Goal: Transaction & Acquisition: Purchase product/service

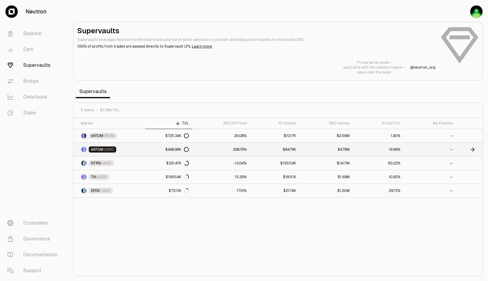
click at [140, 148] on link "dATOM USDC" at bounding box center [109, 149] width 72 height 13
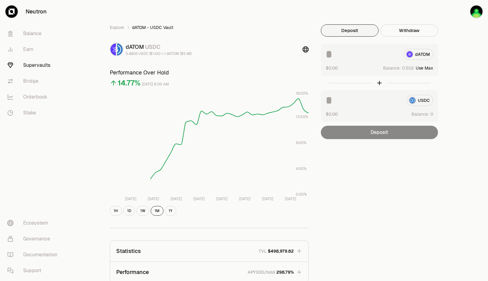
click at [430, 67] on button "Use Max" at bounding box center [423, 68] width 17 height 6
type input "********"
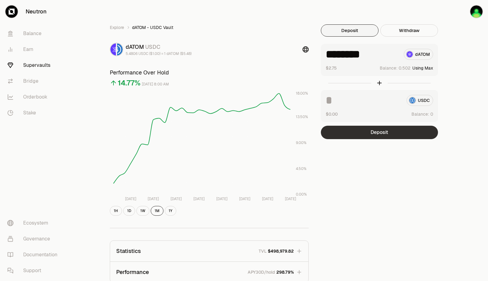
click at [379, 133] on button "Deposit" at bounding box center [379, 132] width 117 height 13
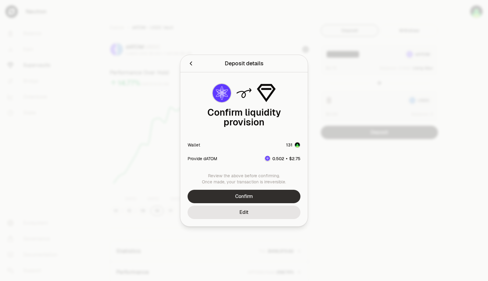
click at [270, 193] on button "Confirm" at bounding box center [243, 196] width 113 height 13
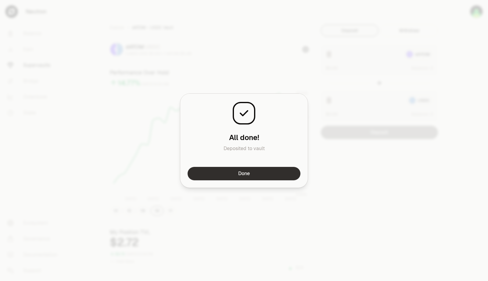
click at [253, 172] on button "Done" at bounding box center [243, 173] width 113 height 13
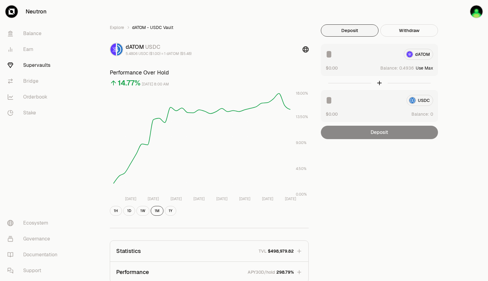
click at [426, 67] on button "Use Max" at bounding box center [423, 68] width 17 height 6
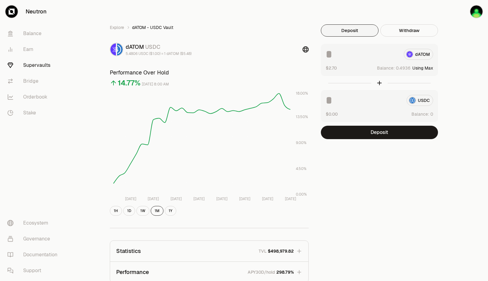
type input "********"
click at [469, 91] on div "Explore dATOM - USDC Vault dATOM USDC 5.4806 USDC ($1.00) = 1 dATOM ($5.48) Per…" at bounding box center [277, 197] width 419 height 394
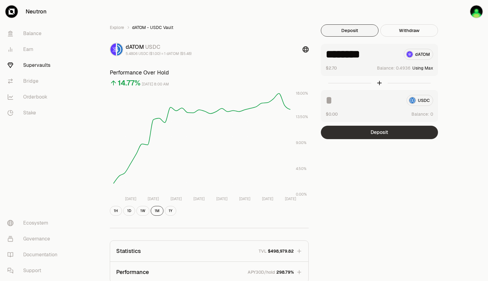
click at [382, 134] on button "Deposit" at bounding box center [379, 132] width 117 height 13
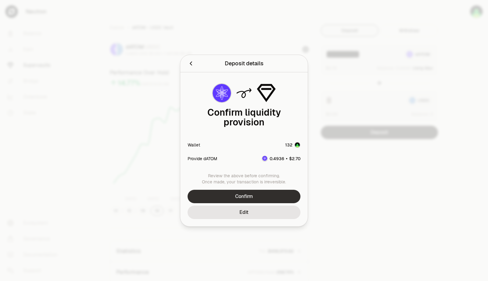
click at [270, 192] on button "Confirm" at bounding box center [243, 196] width 113 height 13
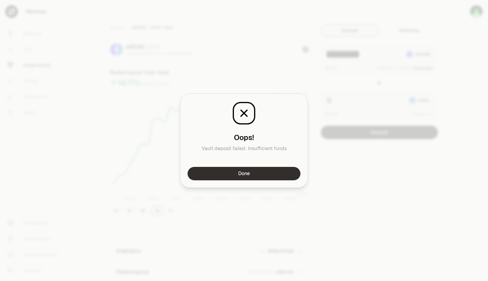
click at [270, 173] on button "Done" at bounding box center [243, 173] width 113 height 13
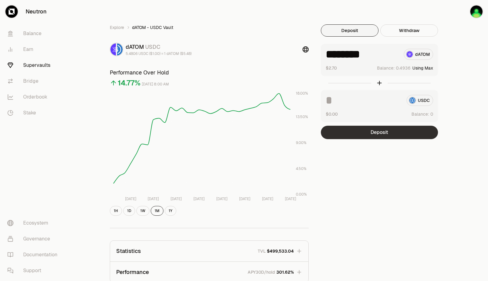
click at [388, 130] on button "Deposit" at bounding box center [379, 132] width 117 height 13
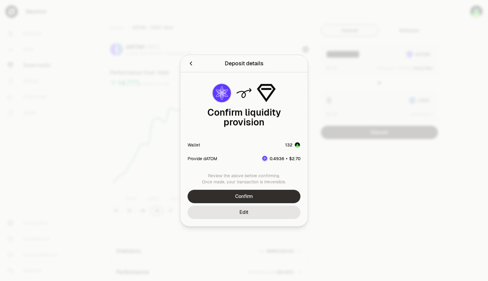
click at [254, 194] on button "Confirm" at bounding box center [243, 196] width 113 height 13
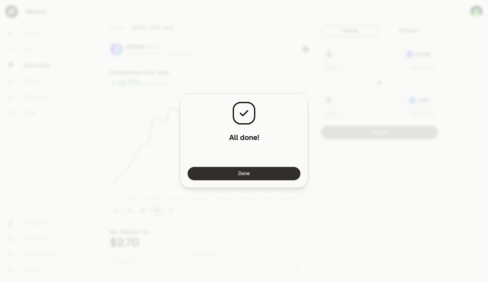
click at [248, 171] on button "Done" at bounding box center [243, 173] width 113 height 13
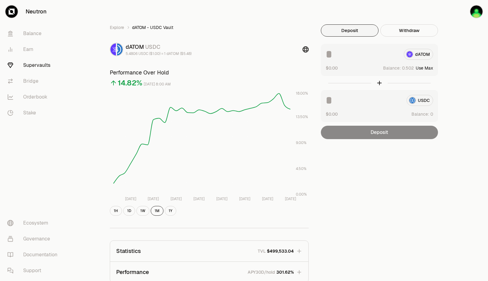
click at [428, 69] on button "Use Max" at bounding box center [423, 68] width 17 height 6
type input "********"
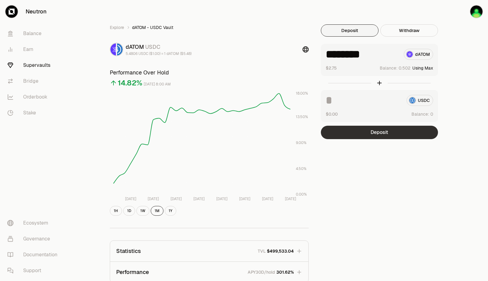
click at [378, 135] on button "Deposit" at bounding box center [379, 132] width 117 height 13
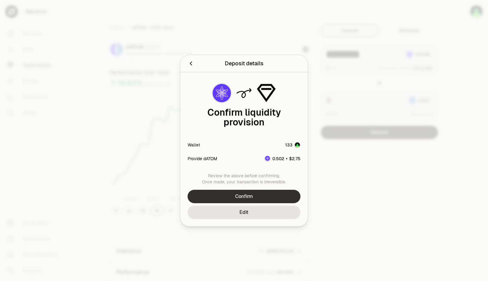
click at [258, 193] on button "Confirm" at bounding box center [243, 196] width 113 height 13
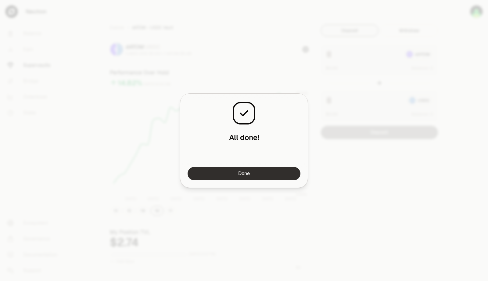
click at [267, 176] on button "Done" at bounding box center [243, 173] width 113 height 13
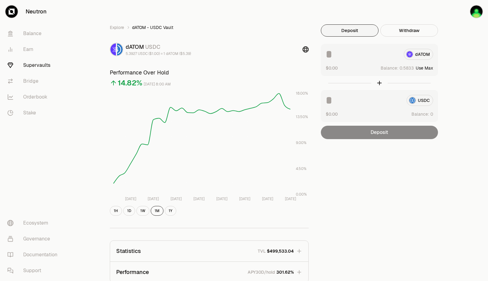
click at [465, 53] on div "Explore dATOM - USDC Vault dATOM USDC 5.3927 USDC ($1.00) = 1 dATOM ($5.39) Per…" at bounding box center [277, 197] width 419 height 394
click at [424, 69] on button "Use Max" at bounding box center [423, 68] width 17 height 6
type input "*******"
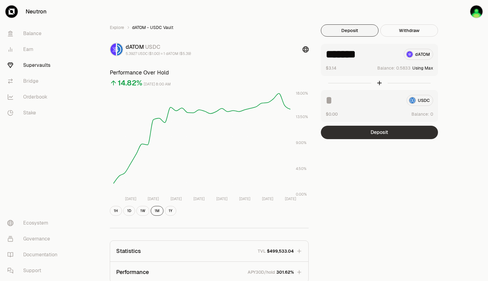
click at [380, 135] on button "Deposit" at bounding box center [379, 132] width 117 height 13
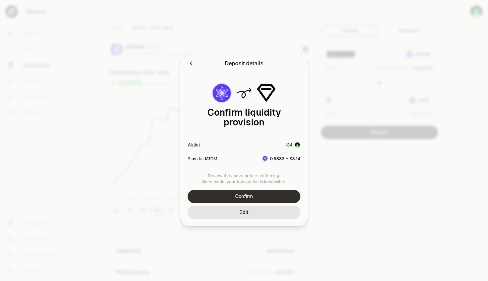
click at [273, 190] on button "Confirm" at bounding box center [243, 196] width 113 height 13
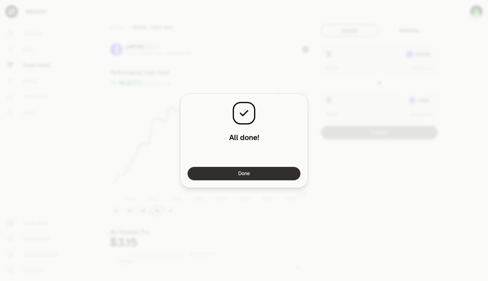
click at [253, 174] on button "Done" at bounding box center [243, 173] width 113 height 13
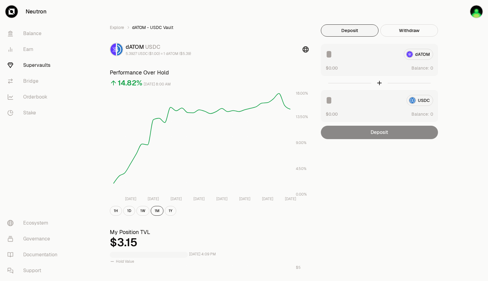
click at [450, 57] on div "Explore dATOM - USDC Vault dATOM USDC 5.3927 USDC ($1.00) = 1 dATOM ($5.39) Per…" at bounding box center [277, 284] width 351 height 520
click at [463, 49] on div "Explore dATOM - USDC Vault dATOM USDC 5.3927 USDC ($1.00) = 1 dATOM ($5.39) Per…" at bounding box center [277, 197] width 419 height 394
click at [456, 68] on div "Explore dATOM - USDC Vault dATOM USDC 5.3927 USDC ($1.00) = 1 dATOM ($5.39) Per…" at bounding box center [278, 197] width 366 height 394
click at [455, 57] on div "Explore dATOM - USDC Vault dATOM USDC 5.3927 USDC ($1.00) = 1 dATOM ($5.39) Per…" at bounding box center [278, 197] width 366 height 394
click at [459, 58] on div "Explore dATOM - USDC Vault dATOM USDC 5.3927 USDC ($1.00) = 1 dATOM ($5.39) Per…" at bounding box center [278, 197] width 366 height 394
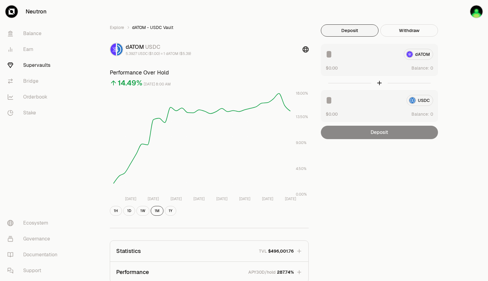
click at [463, 60] on div "Explore dATOM - USDC Vault dATOM USDC 5.3927 USDC ($1.00) = 1 dATOM ($5.39) Per…" at bounding box center [277, 197] width 419 height 394
click at [430, 68] on button "Use Max" at bounding box center [423, 68] width 17 height 6
type input "********"
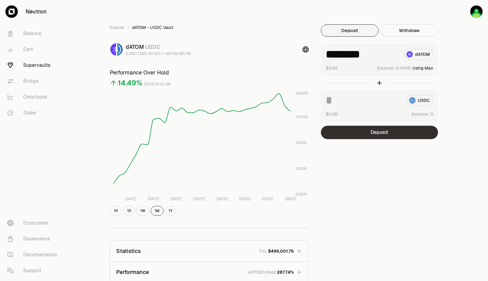
click at [380, 134] on button "Deposit" at bounding box center [379, 132] width 117 height 13
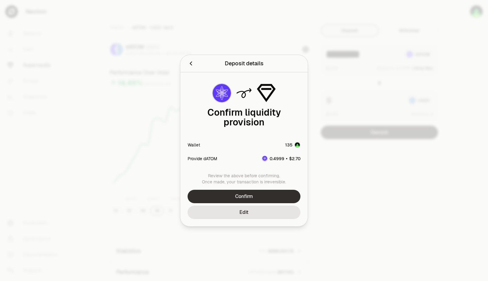
drag, startPoint x: 286, startPoint y: 182, endPoint x: 275, endPoint y: 190, distance: 14.2
click at [285, 183] on div "Review the above before confirming. Once made, your transaction is irreversible…" at bounding box center [243, 199] width 127 height 54
click at [274, 190] on button "Confirm" at bounding box center [243, 196] width 113 height 13
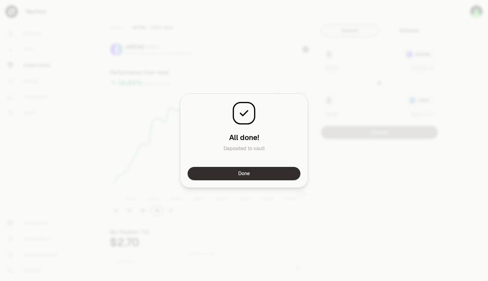
click at [237, 176] on button "Done" at bounding box center [243, 173] width 113 height 13
